Goal: Task Accomplishment & Management: Manage account settings

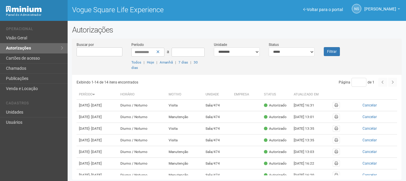
scroll to position [143, 0]
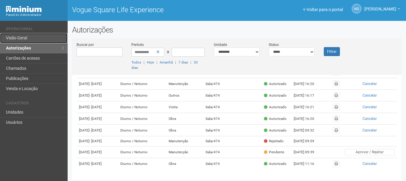
click at [37, 34] on link "Visão Geral" at bounding box center [34, 38] width 68 height 10
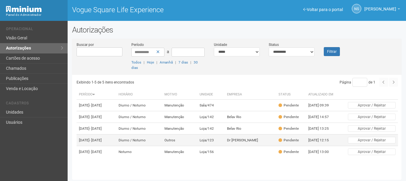
scroll to position [6, 0]
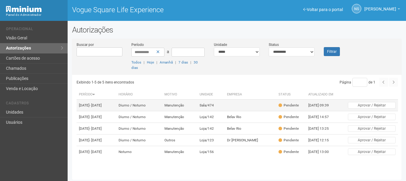
click at [224, 102] on td "Sala/474" at bounding box center [210, 105] width 27 height 12
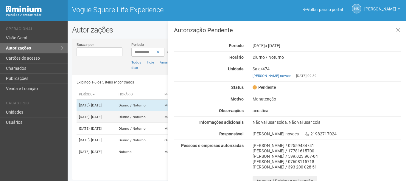
click at [116, 111] on td "01/10/2025 - 04/10/2025" at bounding box center [96, 117] width 40 height 12
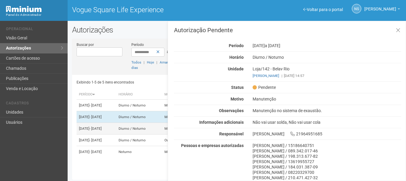
click at [141, 131] on td "Diurno / Noturno" at bounding box center [139, 129] width 46 height 12
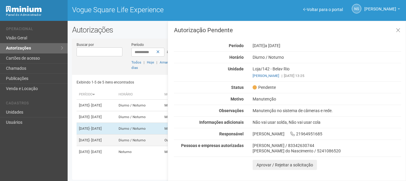
click at [141, 145] on td "Diurno / Noturno" at bounding box center [139, 140] width 46 height 12
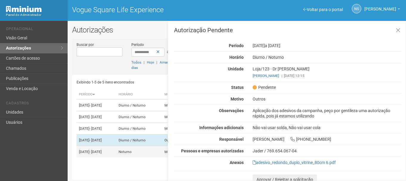
click at [116, 157] on td "02/10/2025 - 02/10/2025" at bounding box center [96, 152] width 40 height 12
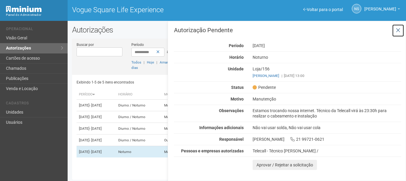
click at [398, 30] on icon at bounding box center [397, 30] width 4 height 6
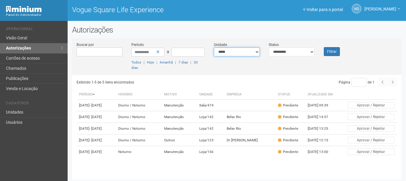
click at [252, 51] on select "**********" at bounding box center [237, 51] width 46 height 9
select select "**********"
click at [214, 47] on select "**********" at bounding box center [237, 51] width 46 height 9
click at [289, 50] on select "**********" at bounding box center [291, 51] width 46 height 9
select select "***"
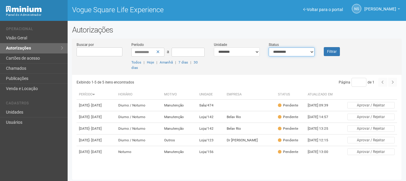
click at [268, 47] on select "**********" at bounding box center [291, 51] width 46 height 9
click at [332, 50] on button "Filtrar" at bounding box center [331, 51] width 16 height 9
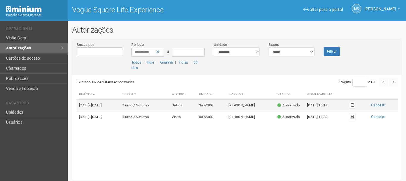
click at [196, 107] on td "Outros" at bounding box center [182, 105] width 27 height 12
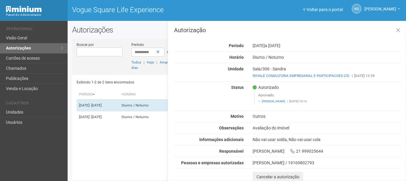
click at [280, 45] on span "a 24/11/2025" at bounding box center [272, 45] width 15 height 5
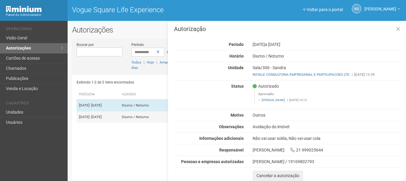
click at [119, 117] on td "[DATE] - [DATE]" at bounding box center [97, 117] width 43 height 12
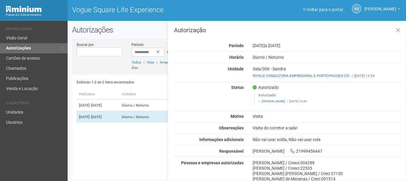
click at [108, 82] on div "Exibindo 1-2 de 2 itens encontrados" at bounding box center [155, 82] width 159 height 9
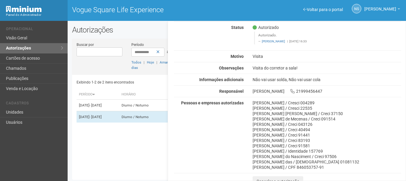
scroll to position [65, 0]
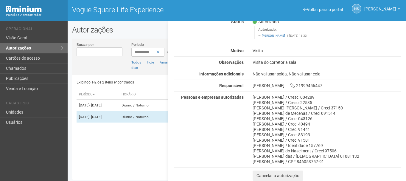
click at [267, 62] on div "Visita do corretor a sala!" at bounding box center [326, 62] width 157 height 5
click at [119, 104] on td "[DATE] - [DATE]" at bounding box center [97, 105] width 43 height 12
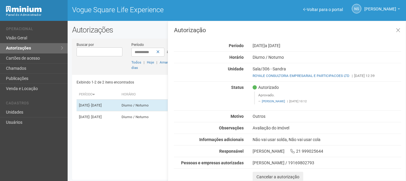
scroll to position [1, 0]
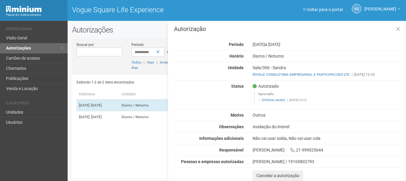
click at [256, 127] on div "Avaliação do imóvel" at bounding box center [326, 126] width 157 height 5
drag, startPoint x: 256, startPoint y: 127, endPoint x: 259, endPoint y: 126, distance: 3.3
click at [256, 127] on div "Avaliação do imóvel" at bounding box center [326, 126] width 157 height 5
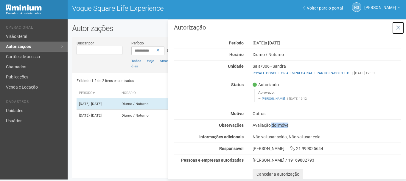
click at [396, 26] on icon at bounding box center [397, 28] width 4 height 6
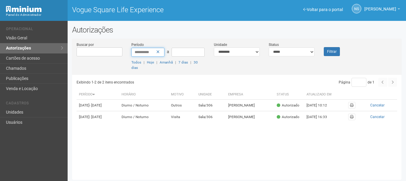
click at [160, 53] on input "**********" at bounding box center [147, 52] width 33 height 9
click at [157, 51] on icon at bounding box center [157, 52] width 3 height 4
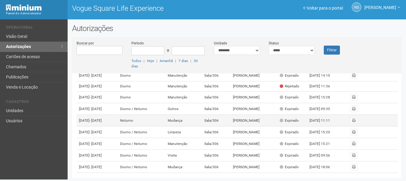
scroll to position [128, 0]
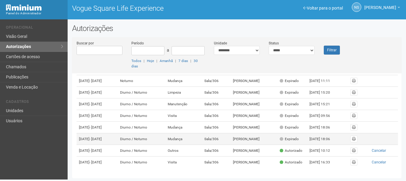
click at [230, 133] on td "Sala/306" at bounding box center [216, 139] width 29 height 12
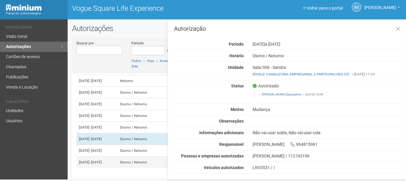
click at [144, 156] on td "Diurno / Noturno" at bounding box center [142, 162] width 48 height 12
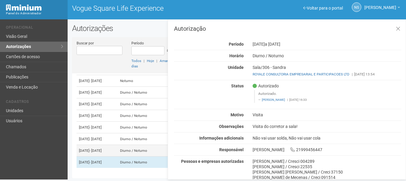
click at [118, 145] on td "[DATE] - [DATE]" at bounding box center [96, 151] width 41 height 12
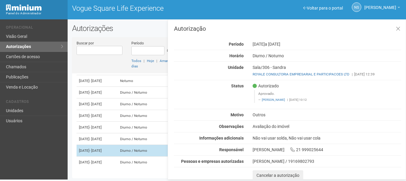
scroll to position [128, 0]
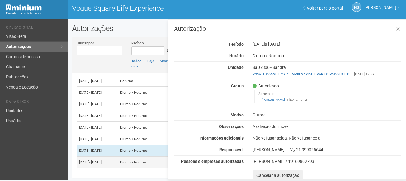
click at [115, 156] on td "[DATE] - [DATE]" at bounding box center [96, 162] width 41 height 12
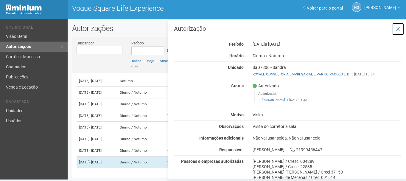
click at [396, 29] on icon at bounding box center [397, 29] width 4 height 6
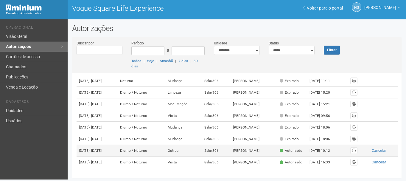
scroll to position [128, 0]
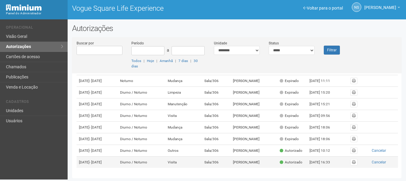
click at [195, 164] on td "Visita" at bounding box center [183, 162] width 37 height 12
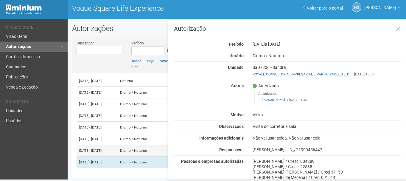
click at [118, 147] on td "24/06/2025 - 24/11/2025" at bounding box center [96, 151] width 41 height 12
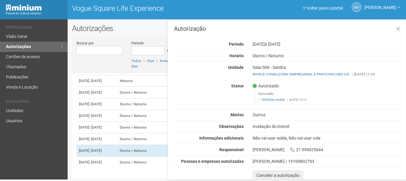
click at [261, 158] on div "Autorização Período 24/06/2025 a 24/11/2025 Horário Diurno / Noturno Unidade Sa…" at bounding box center [287, 103] width 227 height 154
click at [270, 139] on div "Não vai usar solda, Não vai usar cola" at bounding box center [326, 137] width 157 height 5
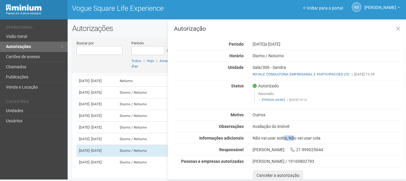
click at [270, 139] on div "Não vai usar solda, Não vai usar cola" at bounding box center [326, 137] width 157 height 5
click at [266, 127] on div "Avaliação do imóvel" at bounding box center [326, 125] width 157 height 5
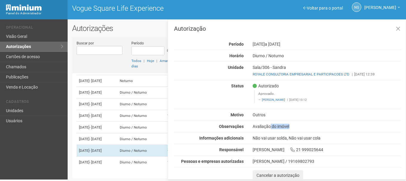
click at [266, 127] on div "Avaliação do imóvel" at bounding box center [326, 125] width 157 height 5
click at [256, 130] on div "Autorização Período 24/06/2025 a 24/11/2025 Horário Diurno / Noturno Unidade Sa…" at bounding box center [287, 103] width 227 height 154
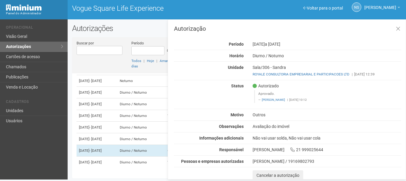
click at [252, 126] on div "Avaliação do imóvel" at bounding box center [326, 125] width 157 height 5
click at [254, 113] on div "Outros" at bounding box center [326, 114] width 157 height 5
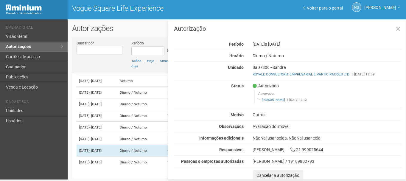
click at [254, 113] on div "Outros" at bounding box center [326, 114] width 157 height 5
click at [271, 123] on div "Avaliação do imóvel" at bounding box center [326, 125] width 157 height 5
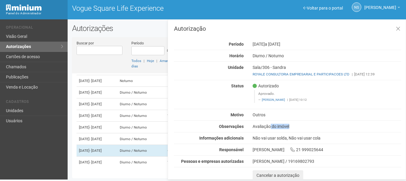
click at [271, 124] on div "Avaliação do imóvel" at bounding box center [326, 125] width 157 height 5
click at [397, 28] on icon at bounding box center [397, 29] width 4 height 6
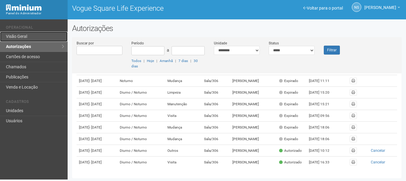
click at [53, 32] on link "Visão Geral" at bounding box center [34, 37] width 68 height 10
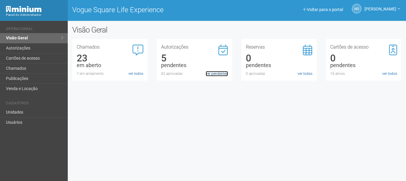
click at [223, 74] on link "ver pendentes" at bounding box center [217, 73] width 22 height 5
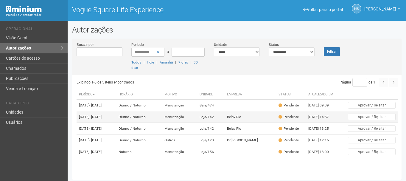
scroll to position [6, 0]
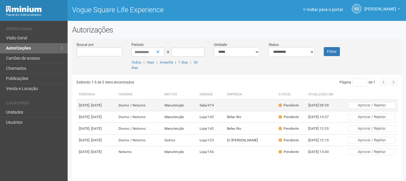
click at [162, 99] on td "Diurno / Noturno" at bounding box center [139, 105] width 46 height 12
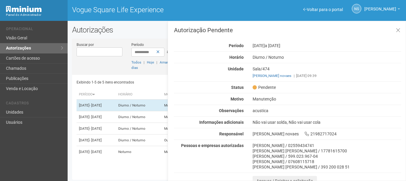
scroll to position [5, 0]
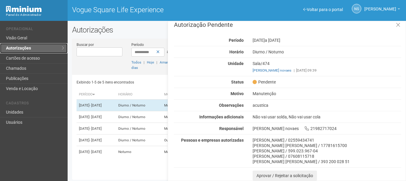
click at [46, 47] on link "Autorizações" at bounding box center [34, 48] width 68 height 10
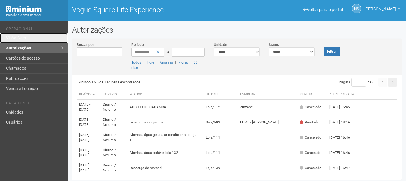
click at [41, 37] on link "Visão Geral" at bounding box center [34, 38] width 68 height 10
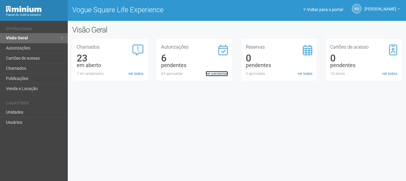
click at [213, 71] on link "ver pendentes" at bounding box center [217, 73] width 22 height 5
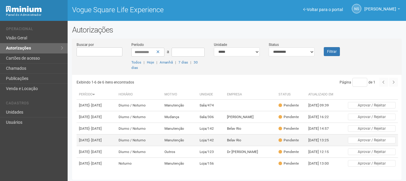
scroll to position [21, 0]
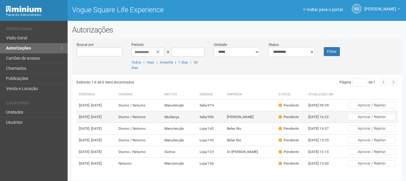
click at [197, 111] on td "Mudança" at bounding box center [179, 117] width 35 height 12
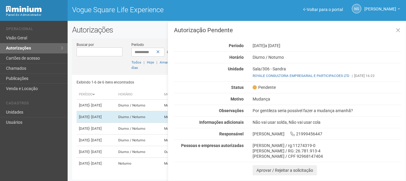
scroll to position [1, 0]
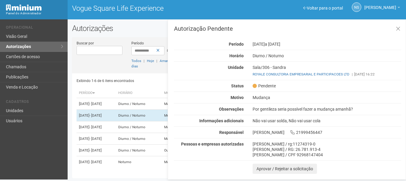
click at [279, 98] on div "Mudança" at bounding box center [326, 97] width 157 height 5
click at [306, 111] on div "Por gentileza seria possível fazer a mudança amanhã?" at bounding box center [326, 108] width 157 height 5
click at [398, 35] on div "Autorização Pendente Período [DATE] a [DATE] [GEOGRAPHIC_DATA] [GEOGRAPHIC_DATA…" at bounding box center [287, 100] width 227 height 148
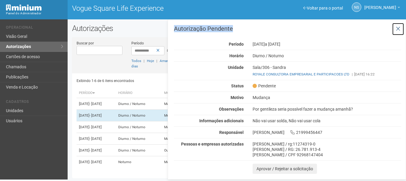
click at [396, 30] on icon at bounding box center [397, 29] width 4 height 6
